Goal: Information Seeking & Learning: Learn about a topic

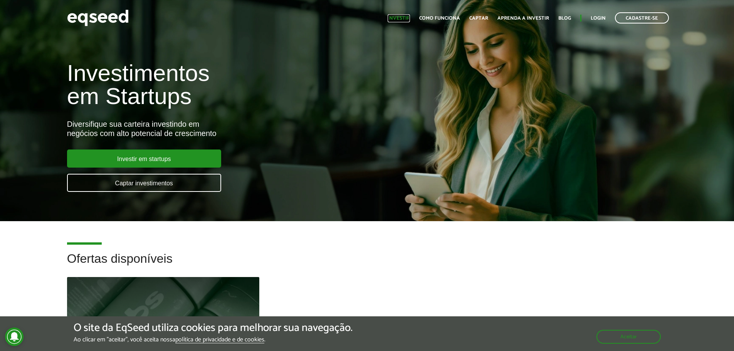
click at [403, 16] on link "Investir" at bounding box center [398, 18] width 22 height 5
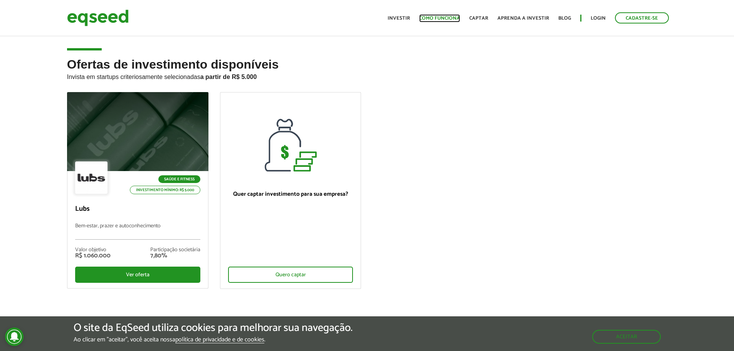
click at [432, 16] on link "Como funciona" at bounding box center [439, 18] width 41 height 5
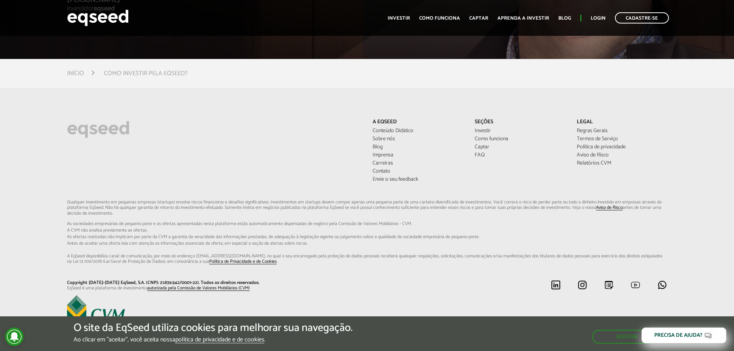
scroll to position [2100, 0]
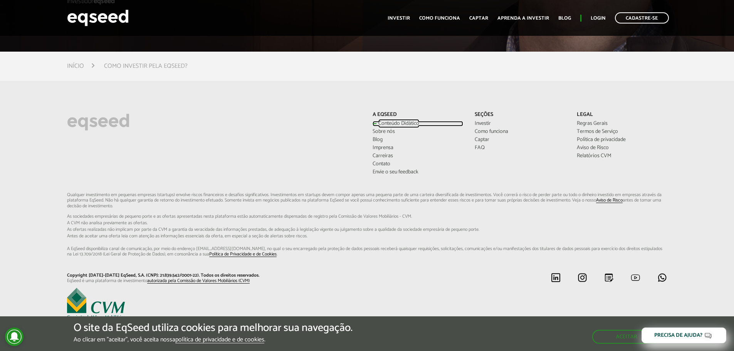
click at [386, 122] on link "Conteúdo Didático" at bounding box center [417, 123] width 90 height 5
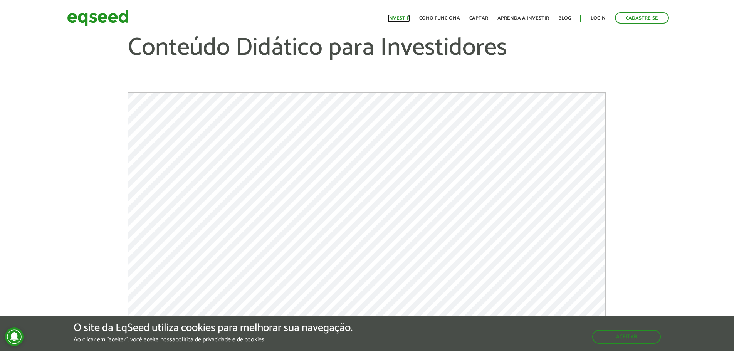
click at [407, 18] on link "Investir" at bounding box center [398, 18] width 22 height 5
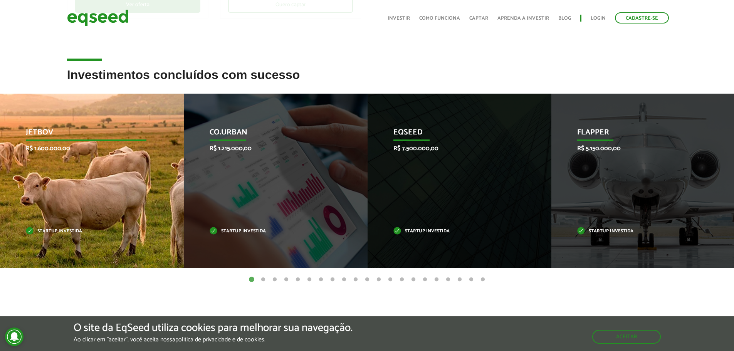
scroll to position [270, 0]
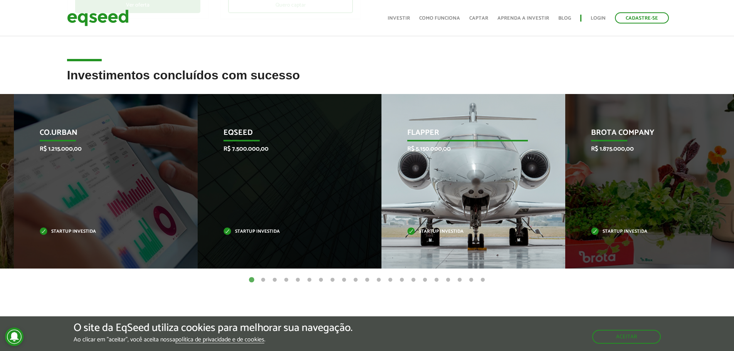
drag, startPoint x: 636, startPoint y: 215, endPoint x: 226, endPoint y: 257, distance: 412.6
click at [381, 254] on div "Flapper R$ 5.150.000,00 Startup investida" at bounding box center [467, 181] width 172 height 174
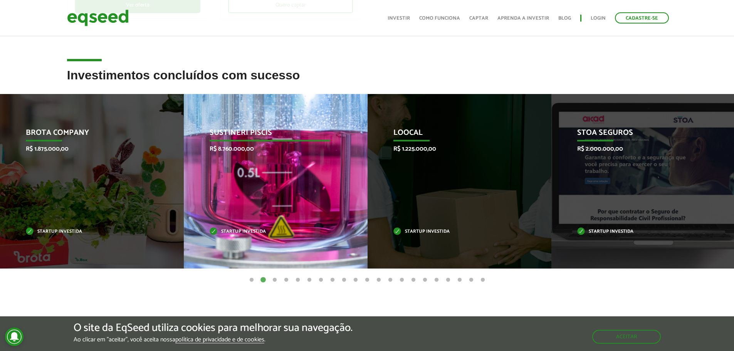
drag, startPoint x: 628, startPoint y: 181, endPoint x: 193, endPoint y: 240, distance: 438.7
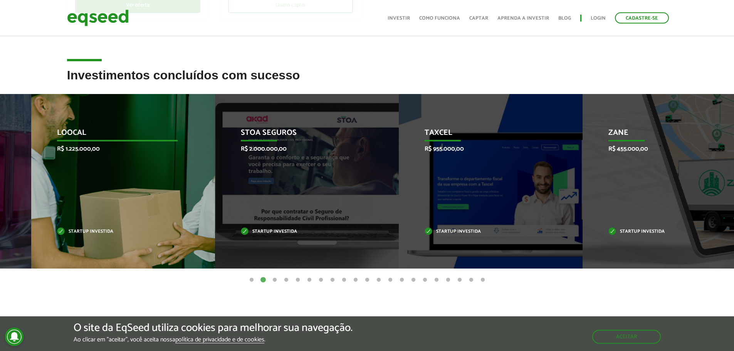
drag, startPoint x: 442, startPoint y: 233, endPoint x: 93, endPoint y: 255, distance: 349.6
click at [95, 255] on div "Loocal R$ 1.225.000,00 Startup investida" at bounding box center [117, 181] width 172 height 174
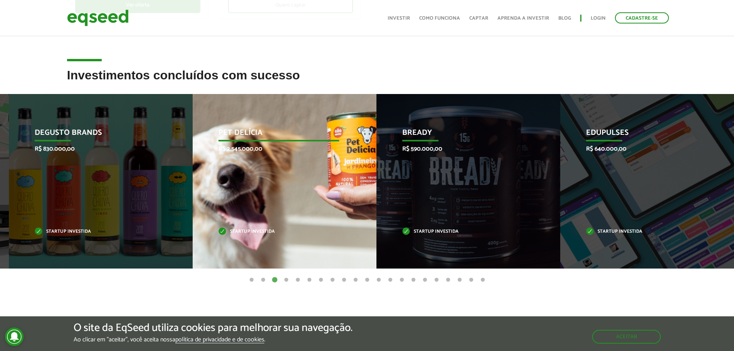
drag, startPoint x: 607, startPoint y: 200, endPoint x: 72, endPoint y: 202, distance: 535.2
click at [193, 202] on div "Pet Delícia R$ 2.545.000,00 Startup investida" at bounding box center [279, 181] width 172 height 174
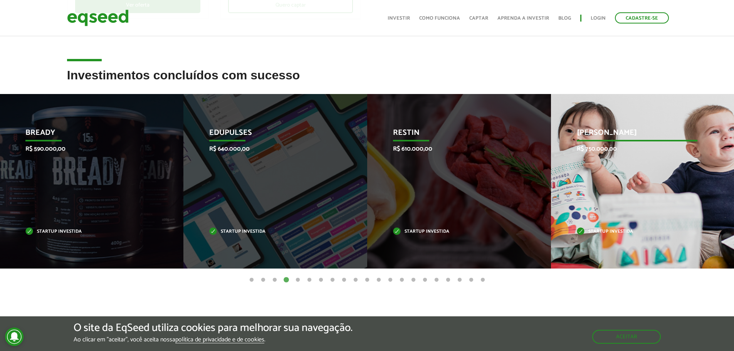
drag, startPoint x: 661, startPoint y: 173, endPoint x: 107, endPoint y: 194, distance: 554.1
click at [551, 192] on div "Jornada Mima R$ 750.000,00 Startup investida" at bounding box center [637, 181] width 172 height 174
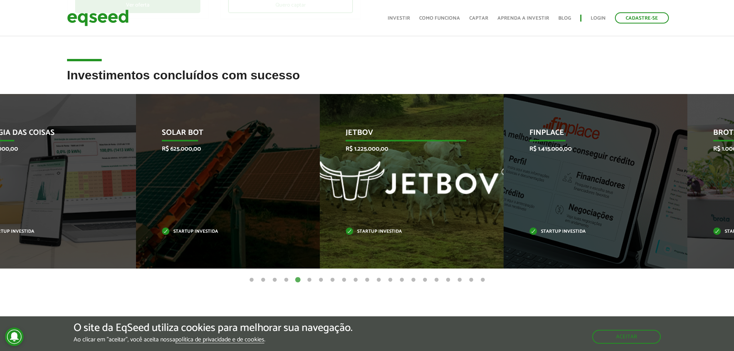
drag, startPoint x: 652, startPoint y: 177, endPoint x: 7, endPoint y: 185, distance: 644.6
click at [320, 190] on div "JetBov R$ 1.225.000,00 Startup investida" at bounding box center [406, 181] width 172 height 174
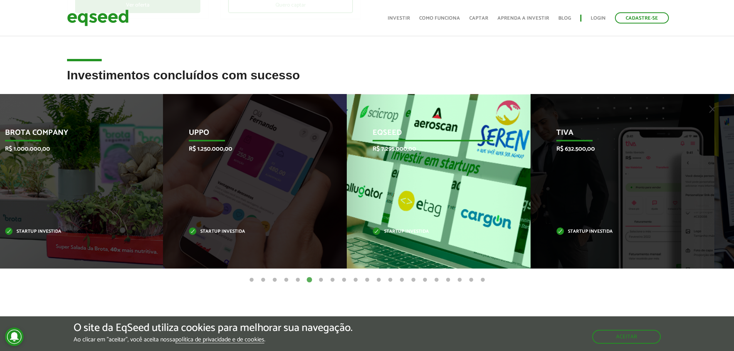
drag, startPoint x: 613, startPoint y: 175, endPoint x: 366, endPoint y: 179, distance: 246.9
click at [379, 179] on div "EqSeed R$ 7.295.000,00 Startup investida" at bounding box center [433, 181] width 172 height 174
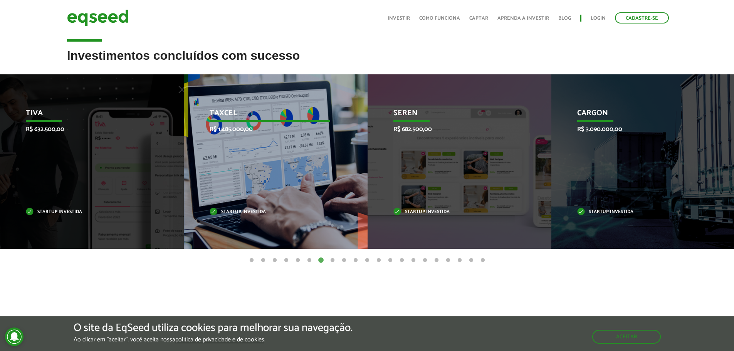
scroll to position [308, 0]
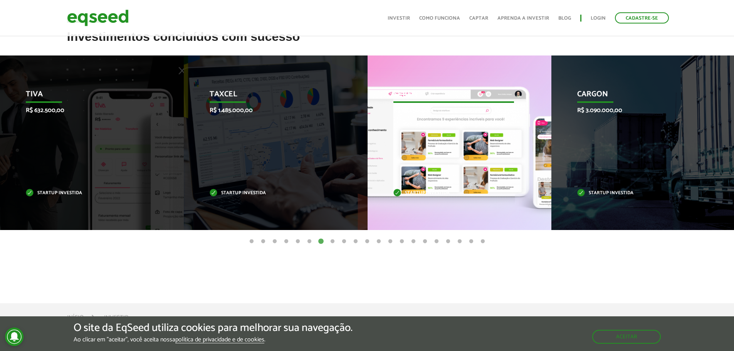
drag, startPoint x: 448, startPoint y: 170, endPoint x: 235, endPoint y: 181, distance: 213.6
click at [367, 181] on div "Seren R$ 682.500,00 Startup investida" at bounding box center [453, 142] width 172 height 174
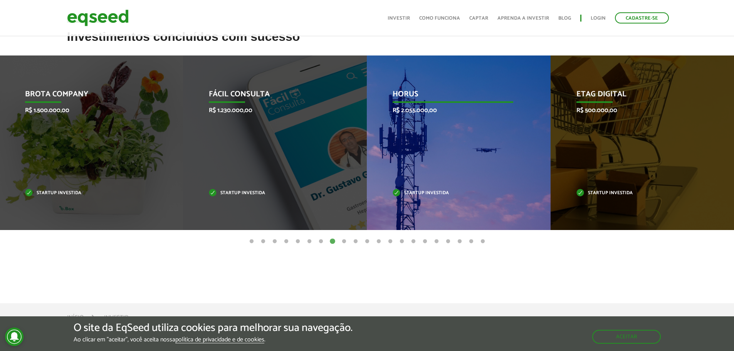
drag, startPoint x: 470, startPoint y: 166, endPoint x: 325, endPoint y: 174, distance: 145.0
click at [367, 173] on div "HORUS R$ 2.055.000,00 Startup investida" at bounding box center [453, 142] width 172 height 174
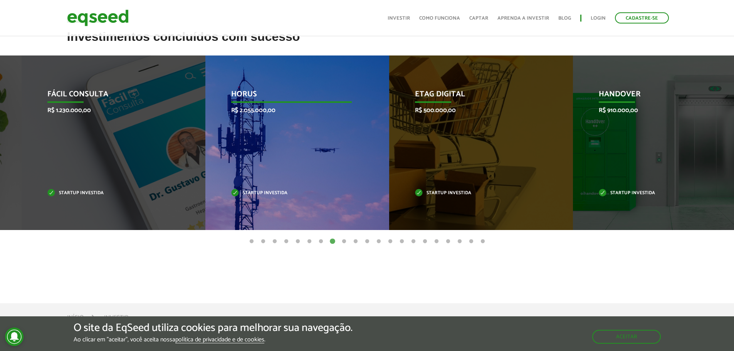
drag, startPoint x: 445, startPoint y: 160, endPoint x: 179, endPoint y: 165, distance: 266.1
click at [205, 164] on div "HORUS R$ 2.055.000,00 Startup investida" at bounding box center [291, 142] width 172 height 174
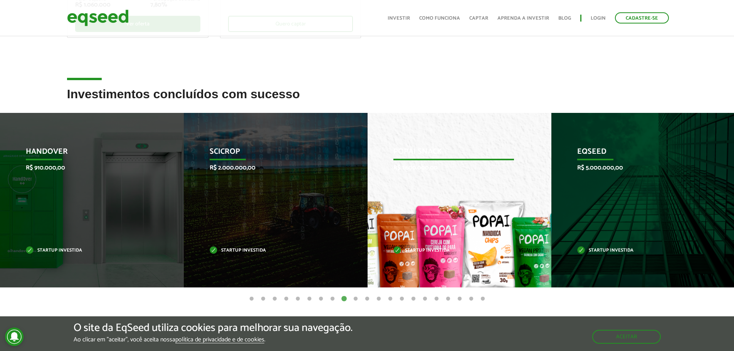
scroll to position [270, 0]
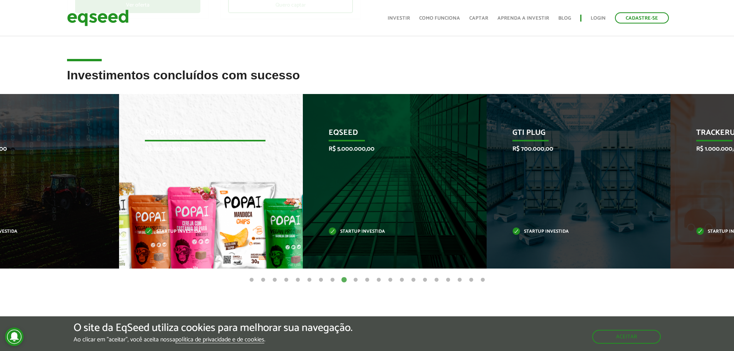
drag, startPoint x: 482, startPoint y: 176, endPoint x: 193, endPoint y: 183, distance: 289.3
click at [202, 183] on div "Popai Snack R$ 1.600.000,00 Startup investida" at bounding box center [205, 181] width 172 height 174
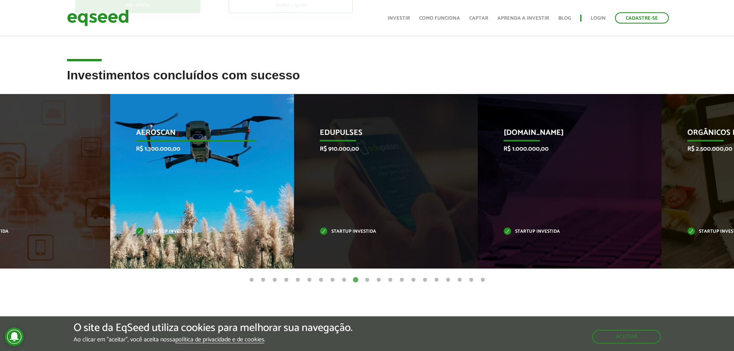
drag, startPoint x: 544, startPoint y: 233, endPoint x: 238, endPoint y: 256, distance: 306.3
click at [252, 256] on li "Aeroscan R$ 1.300.000,00 Startup investida" at bounding box center [202, 181] width 184 height 174
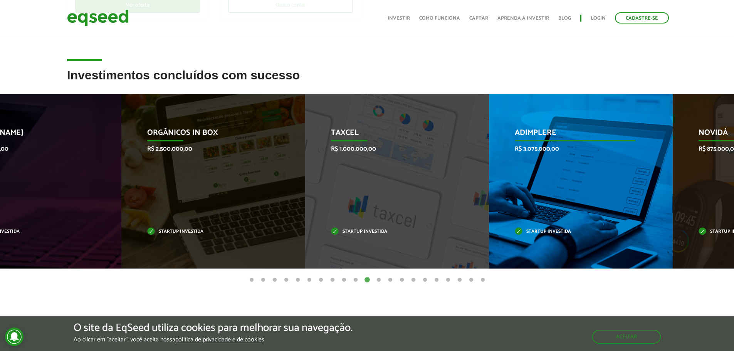
drag, startPoint x: 641, startPoint y: 251, endPoint x: 223, endPoint y: 257, distance: 418.2
click at [489, 256] on div "Adimplere R$ 3.075.000,00 Startup investida" at bounding box center [575, 181] width 172 height 174
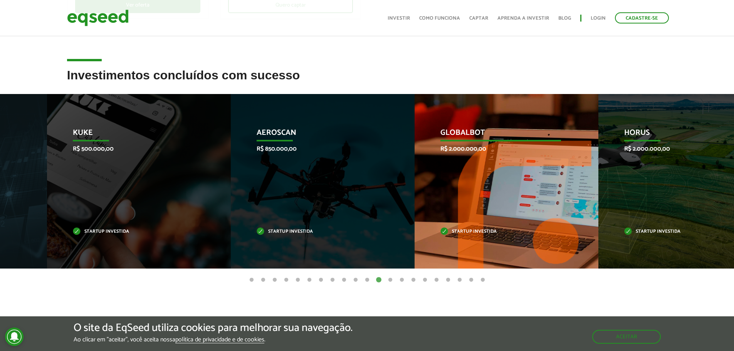
drag, startPoint x: 617, startPoint y: 233, endPoint x: 278, endPoint y: 249, distance: 338.9
click at [279, 251] on div "Aeroscan R$ 850.000,00 Startup investida" at bounding box center [317, 181] width 172 height 174
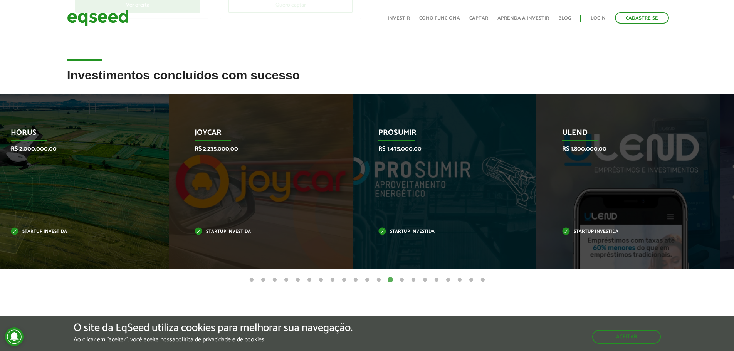
drag, startPoint x: 564, startPoint y: 246, endPoint x: 0, endPoint y: 292, distance: 565.6
click at [31, 287] on article "Investimentos concluídos com sucesso Invoop R$ 250.000,00 Startup investida Pro…" at bounding box center [367, 197] width 734 height 257
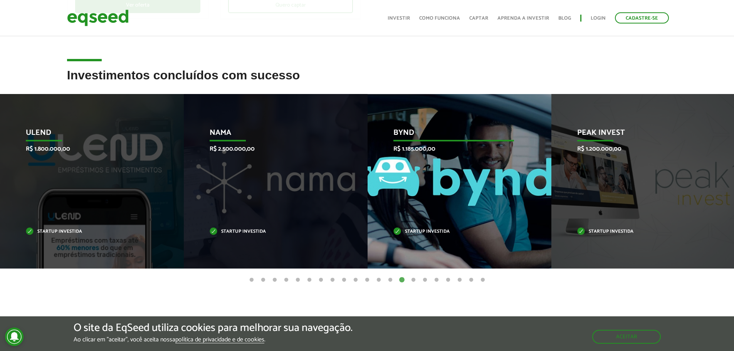
drag, startPoint x: 480, startPoint y: 200, endPoint x: 257, endPoint y: 223, distance: 223.7
click at [367, 223] on div "Bynd R$ 1.185.000,00 Startup investida" at bounding box center [453, 181] width 172 height 174
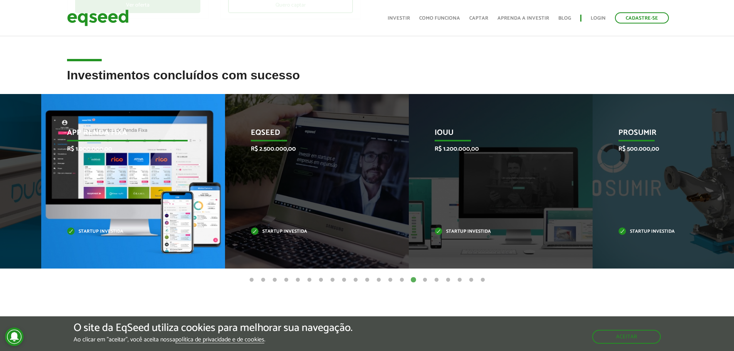
drag, startPoint x: 405, startPoint y: 221, endPoint x: 96, endPoint y: 244, distance: 309.3
click at [110, 240] on div "App Renda Fixa R$ 1.000.000,00 Startup investida" at bounding box center [127, 181] width 172 height 174
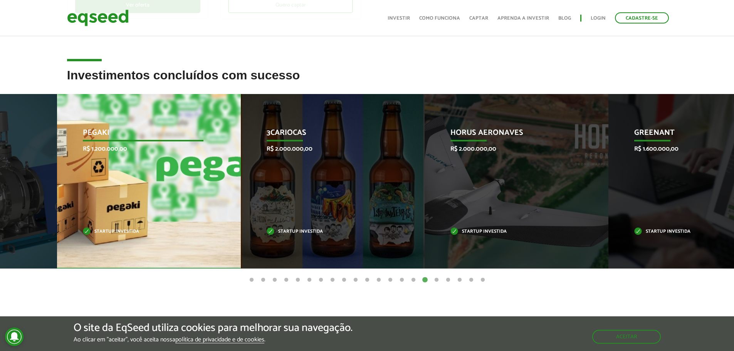
drag, startPoint x: 371, startPoint y: 201, endPoint x: 79, endPoint y: 215, distance: 292.2
click at [101, 212] on div "Pegaki R$ 1.200.000,00 Startup investida" at bounding box center [143, 181] width 172 height 174
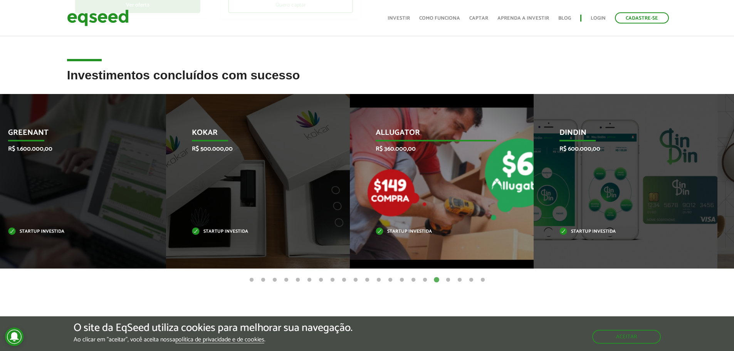
drag, startPoint x: 585, startPoint y: 186, endPoint x: 167, endPoint y: 209, distance: 418.1
click at [350, 208] on div "Allugator R$ 360.000,00 Startup investida" at bounding box center [436, 181] width 172 height 174
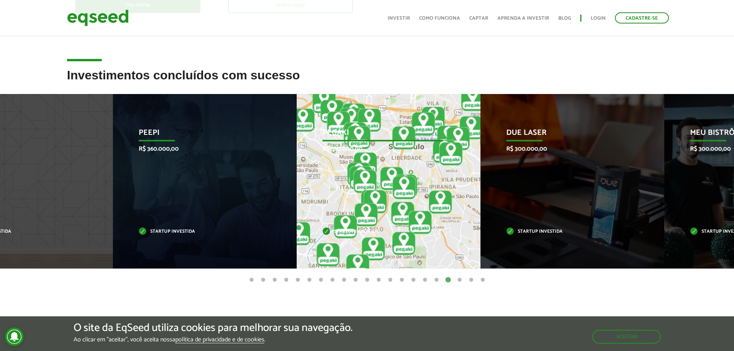
drag, startPoint x: 583, startPoint y: 175, endPoint x: 203, endPoint y: 193, distance: 380.1
click at [296, 192] on div "Pegaki R$ 360.000,00 Startup investida" at bounding box center [382, 181] width 172 height 174
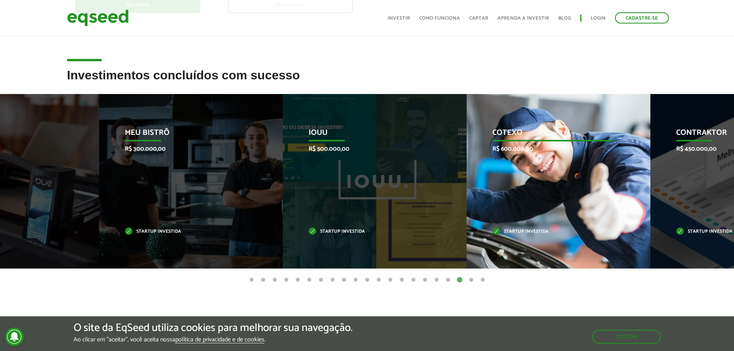
drag, startPoint x: 506, startPoint y: 163, endPoint x: 116, endPoint y: 173, distance: 390.6
click at [283, 172] on div "IOUU R$ 500.000,00 Startup investida" at bounding box center [369, 181] width 172 height 174
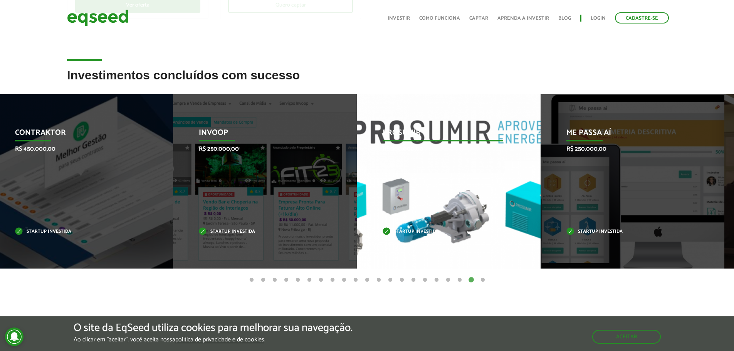
drag, startPoint x: 494, startPoint y: 168, endPoint x: 221, endPoint y: 175, distance: 273.9
click at [357, 174] on div "Prosumir R$ 300.000,00 Startup investida" at bounding box center [443, 181] width 172 height 174
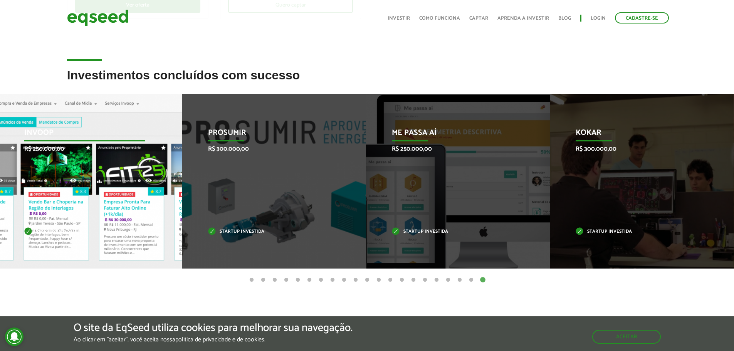
drag, startPoint x: 472, startPoint y: 163, endPoint x: 6, endPoint y: 203, distance: 467.6
click at [0, 209] on div "Invoop R$ 250.000,00 Startup investida Prosumir R$ 300.000,00 Startup investida…" at bounding box center [366, 181] width 30490 height 174
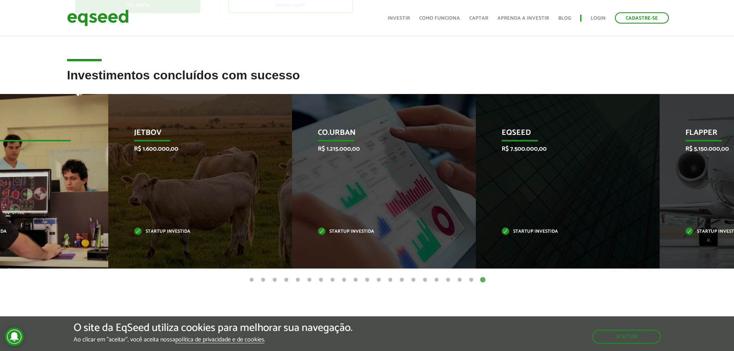
drag, startPoint x: 626, startPoint y: 162, endPoint x: 0, endPoint y: 222, distance: 629.4
click at [0, 222] on div "Kokar R$ 300.000,00 Startup investida" at bounding box center [11, 181] width 172 height 174
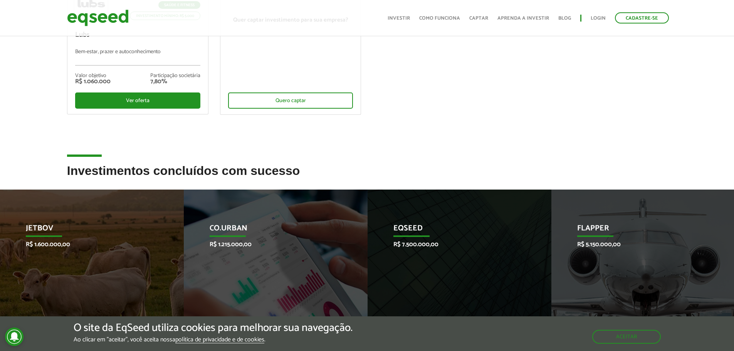
scroll to position [0, 0]
